Goal: Check status: Check status

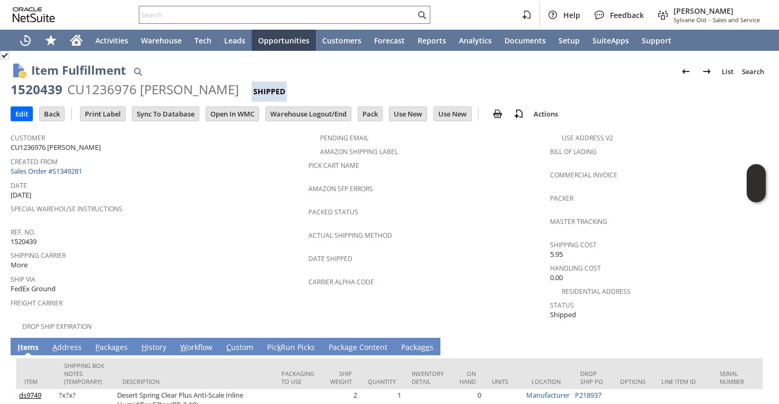
scroll to position [84, 0]
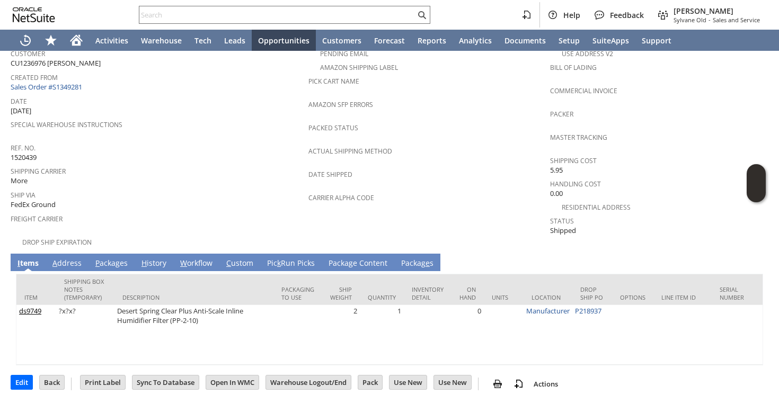
click at [120, 258] on link "P ackages" at bounding box center [112, 264] width 38 height 12
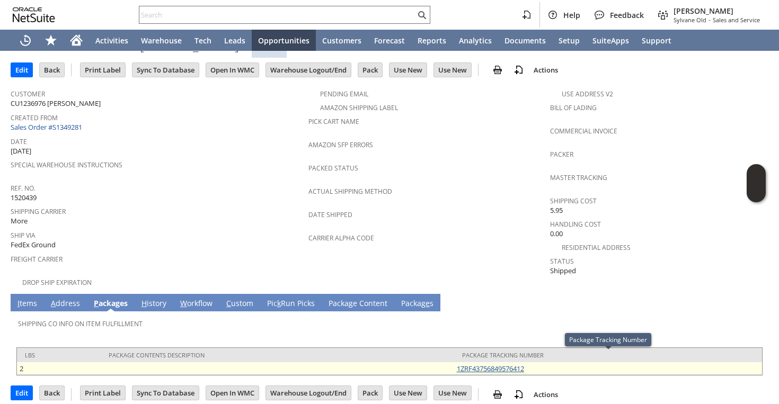
click at [495, 364] on link "1ZRF43756849576412" at bounding box center [490, 369] width 67 height 10
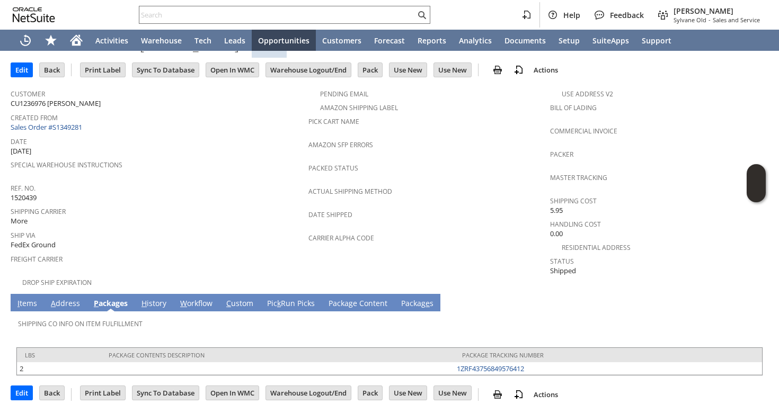
click at [24, 298] on link "I tems" at bounding box center [27, 304] width 25 height 12
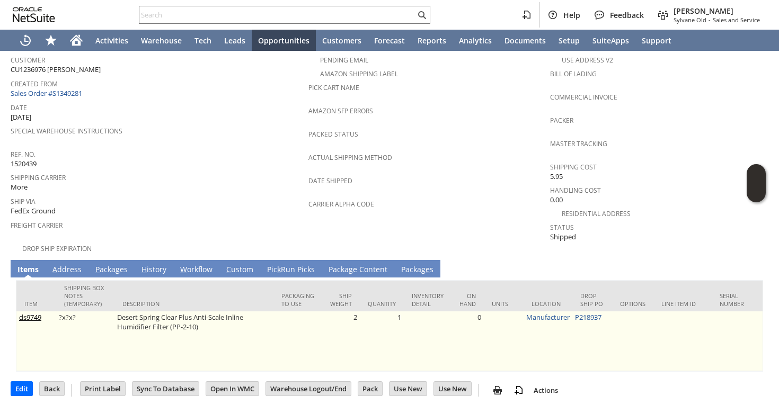
scroll to position [84, 0]
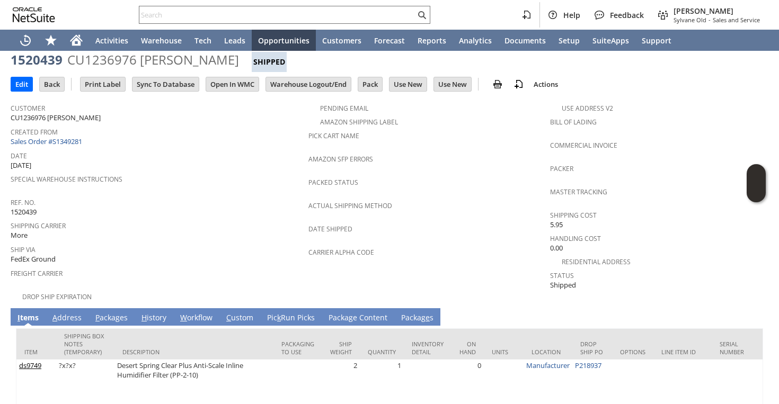
scroll to position [84, 0]
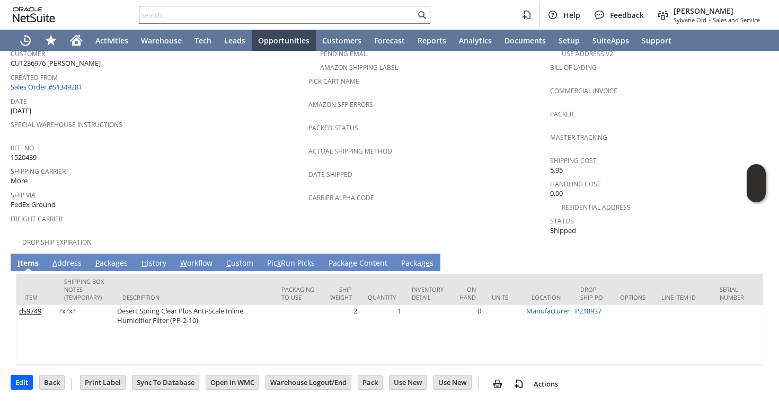
click at [103, 258] on link "P ackages" at bounding box center [112, 264] width 38 height 12
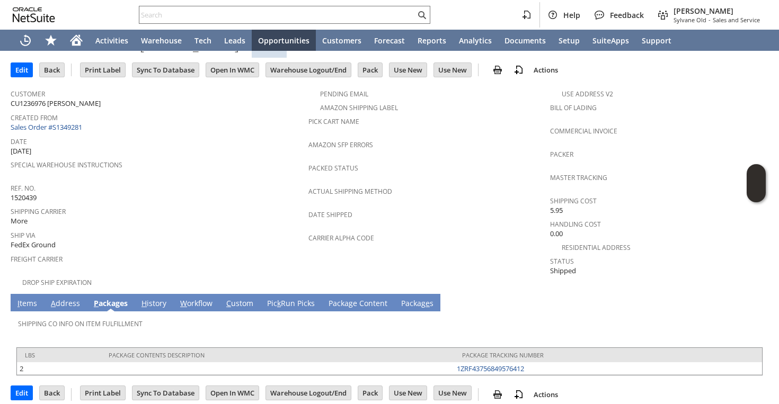
click at [65, 298] on link "A ddress" at bounding box center [65, 304] width 34 height 12
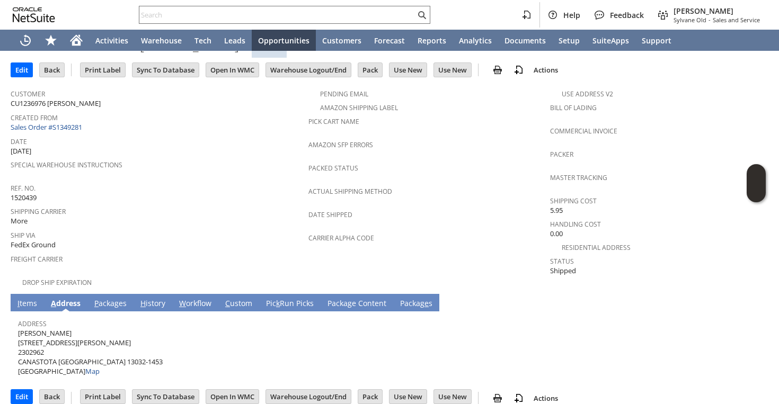
click at [34, 298] on link "I tems" at bounding box center [27, 304] width 25 height 12
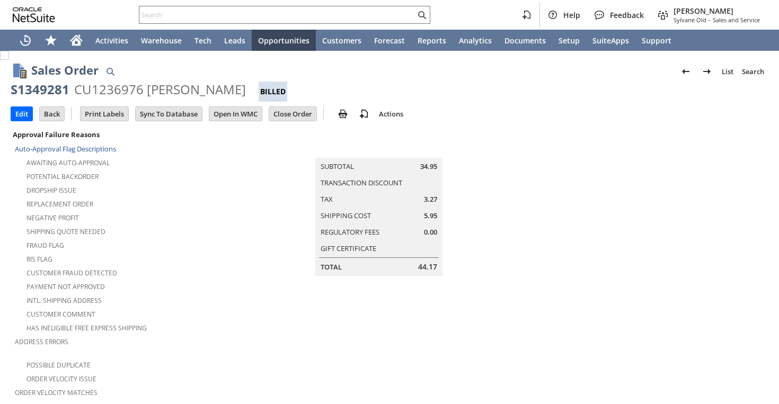
scroll to position [690, 0]
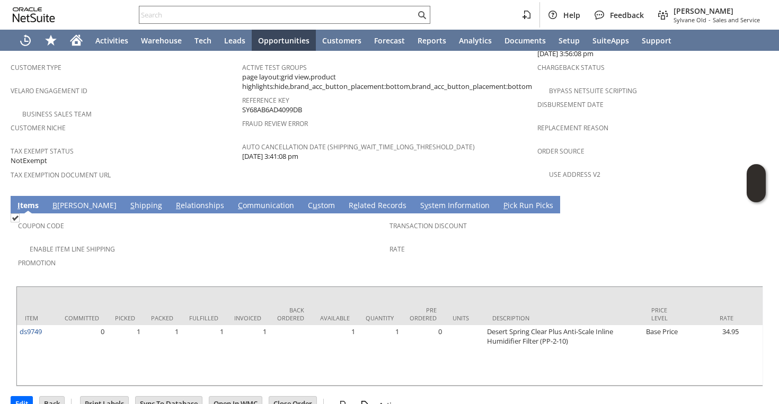
click at [128, 200] on link "S hipping" at bounding box center [146, 206] width 37 height 12
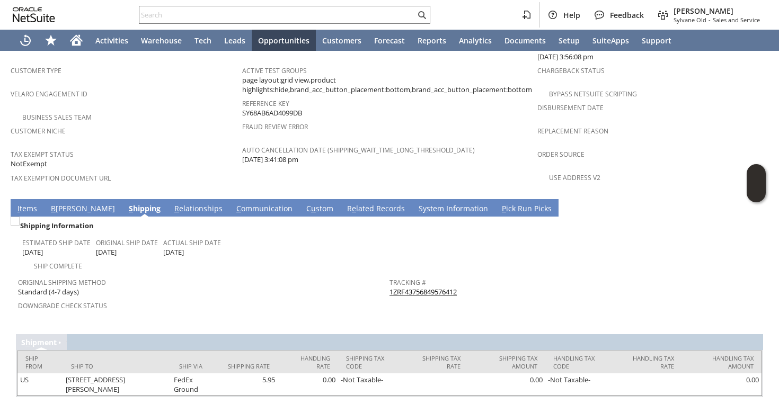
click at [412, 287] on link "1ZRF43756849576412" at bounding box center [423, 292] width 67 height 10
click at [29, 204] on link "I tems" at bounding box center [27, 210] width 25 height 12
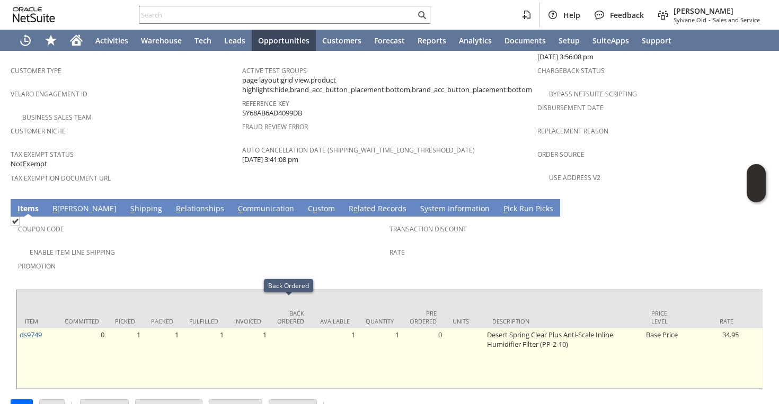
scroll to position [688, 0]
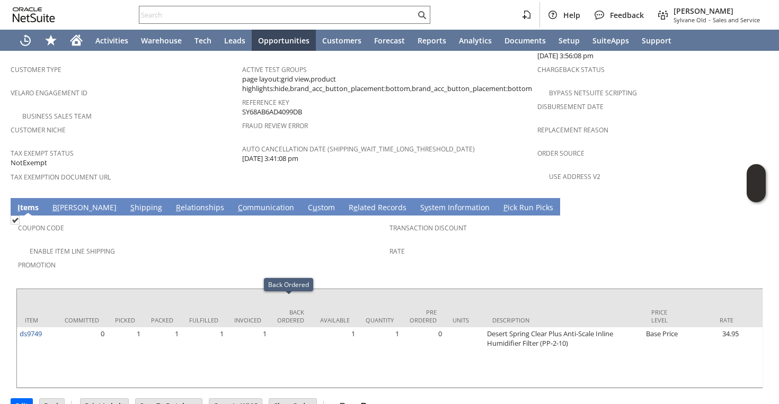
click at [228, 258] on span "Promotion" at bounding box center [201, 264] width 366 height 12
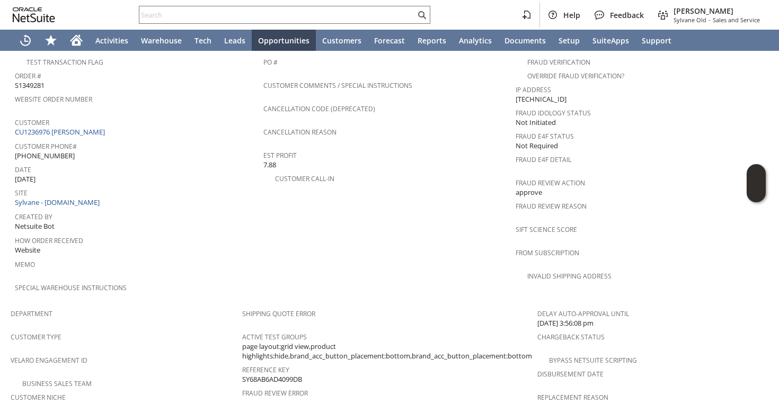
scroll to position [408, 0]
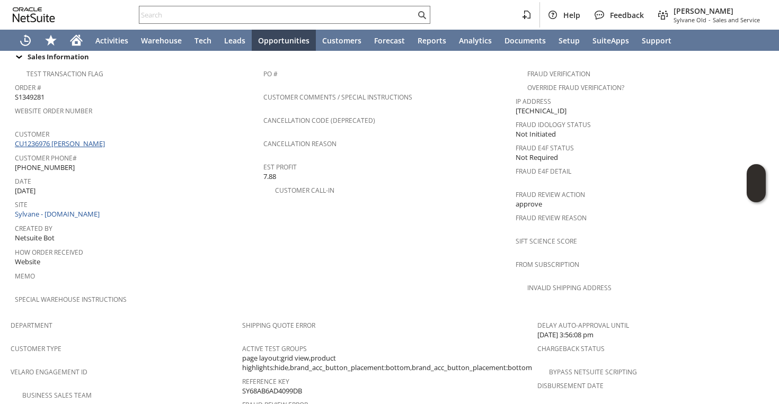
click at [83, 139] on link "CU1236976 [PERSON_NAME]" at bounding box center [61, 144] width 93 height 10
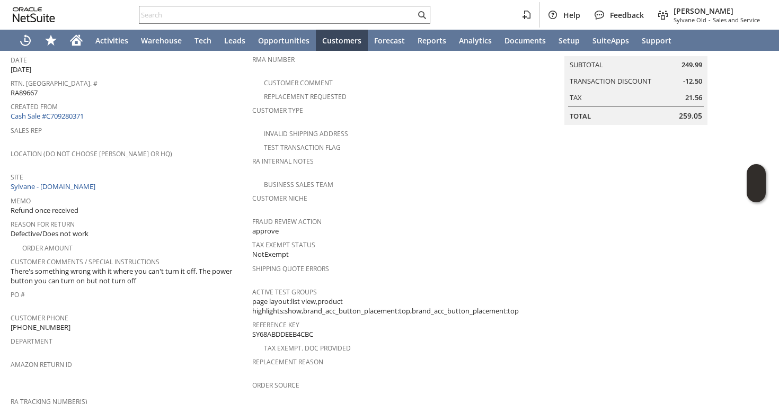
scroll to position [108, 0]
